Goal: Information Seeking & Learning: Understand process/instructions

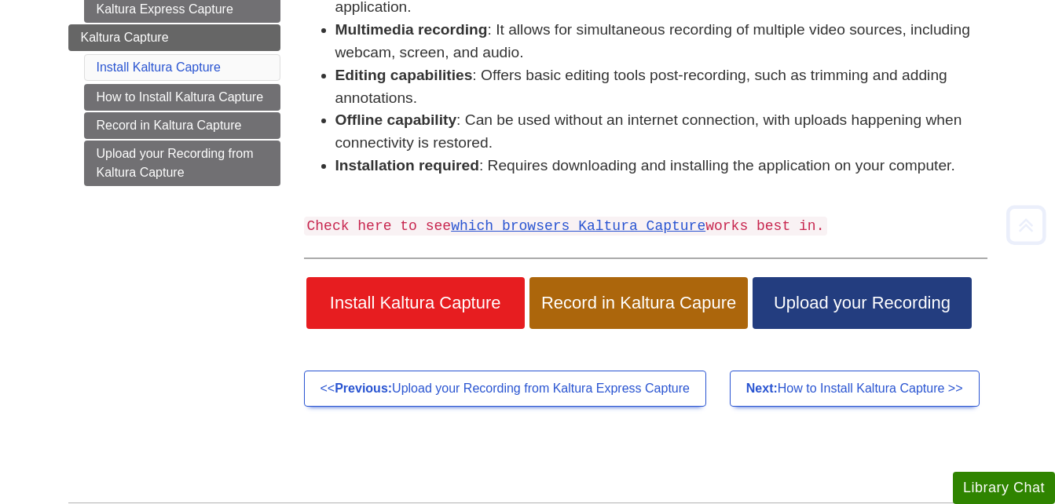
scroll to position [330, 0]
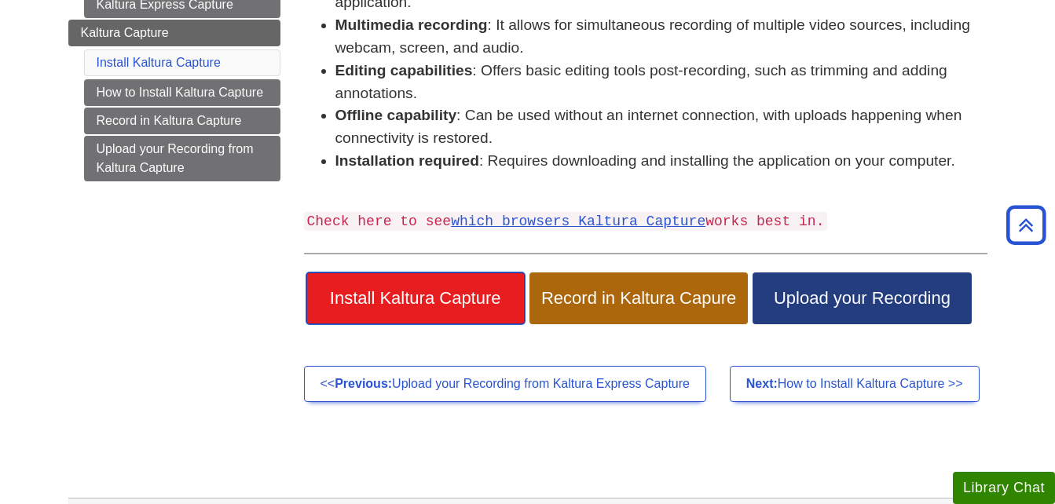
drag, startPoint x: 472, startPoint y: 286, endPoint x: 437, endPoint y: 295, distance: 36.6
click at [437, 295] on span "Install Kaltura Capture" at bounding box center [415, 298] width 195 height 20
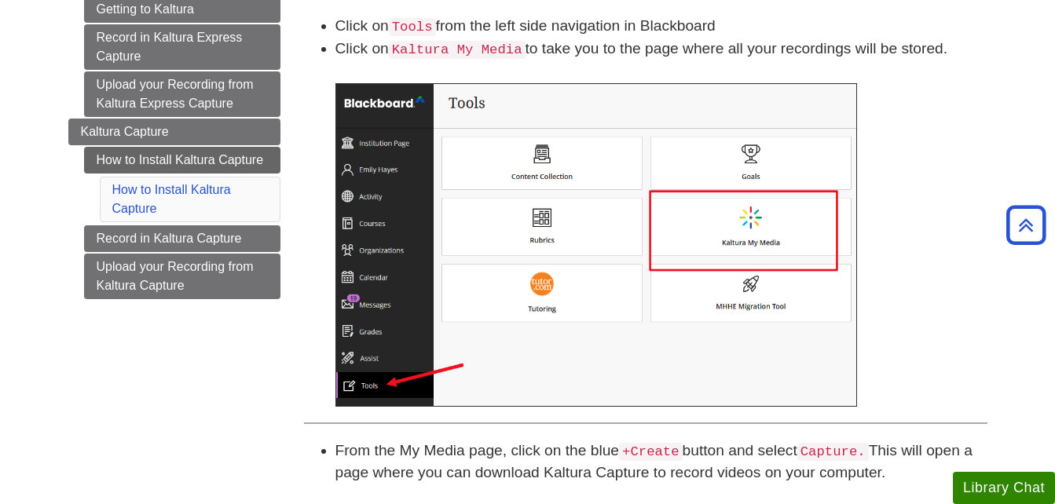
scroll to position [230, 0]
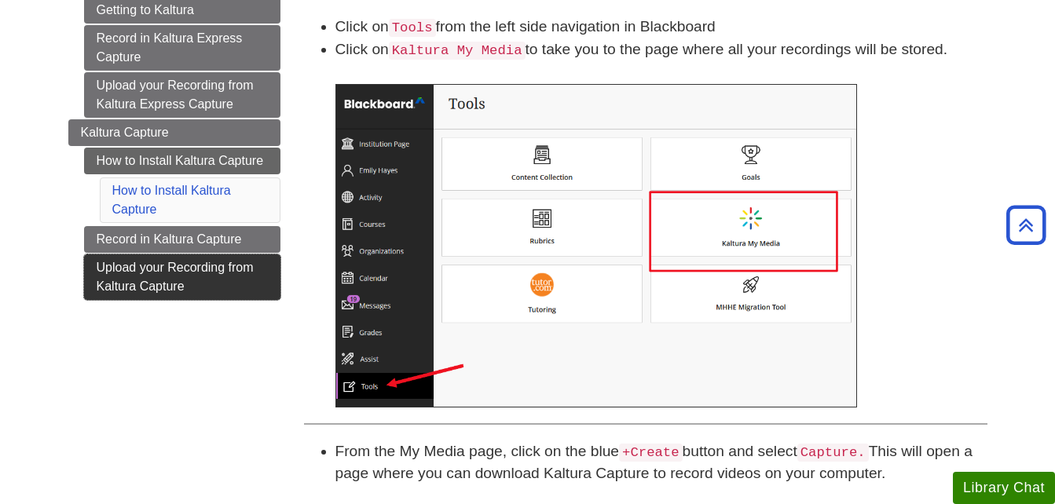
click at [205, 284] on link "Upload your Recording from Kaltura Capture" at bounding box center [182, 278] width 196 height 46
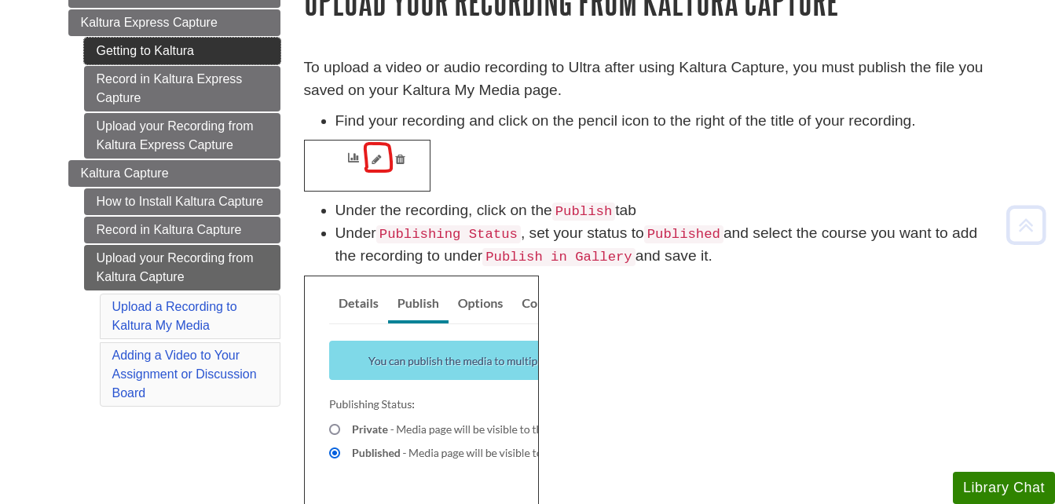
scroll to position [190, 0]
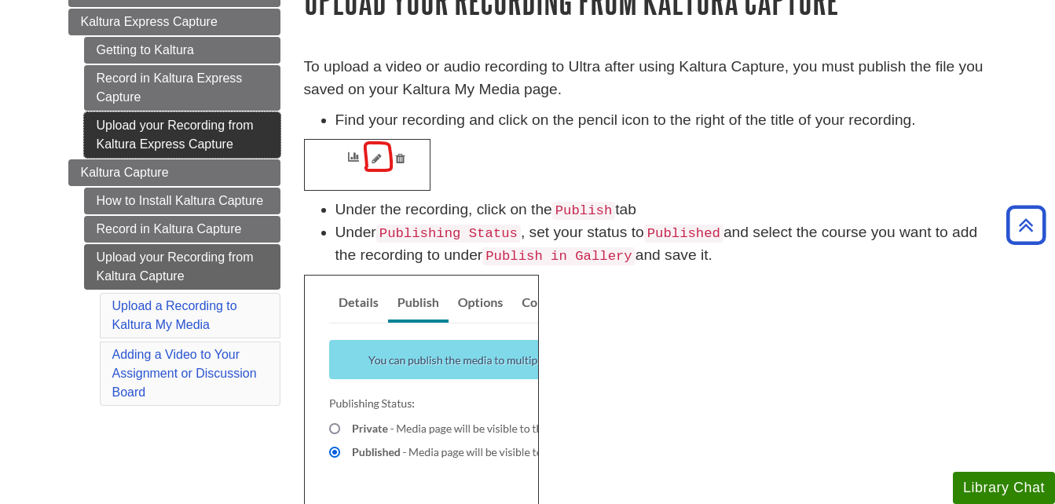
click at [235, 138] on link "Upload your Recording from Kaltura Express Capture" at bounding box center [182, 135] width 196 height 46
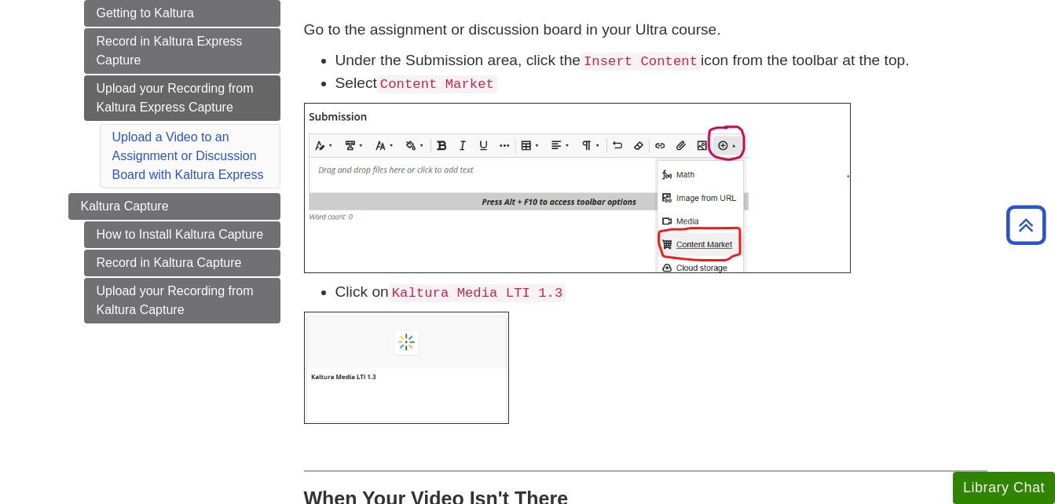
scroll to position [225, 0]
